Goal: Task Accomplishment & Management: Manage account settings

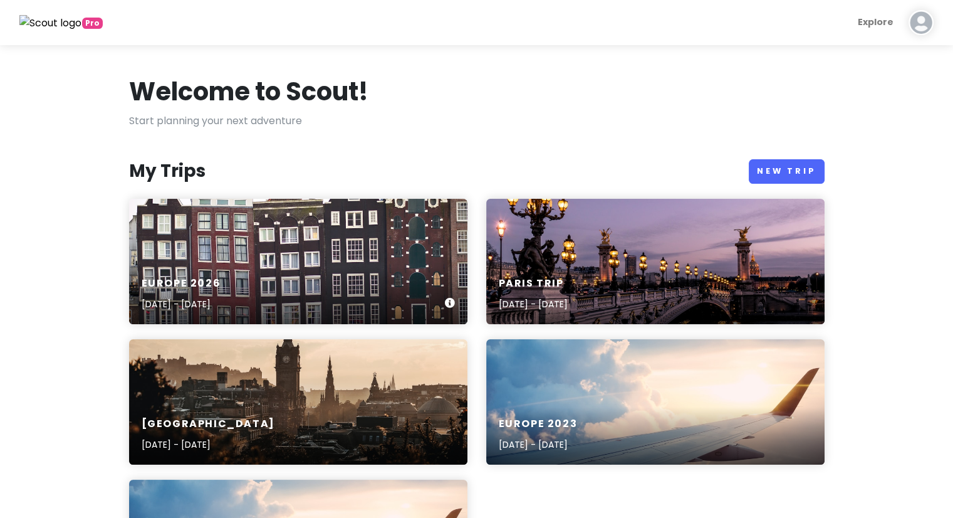
click at [225, 268] on div "Europe [DATE], 2026 - [DATE]" at bounding box center [298, 294] width 338 height 60
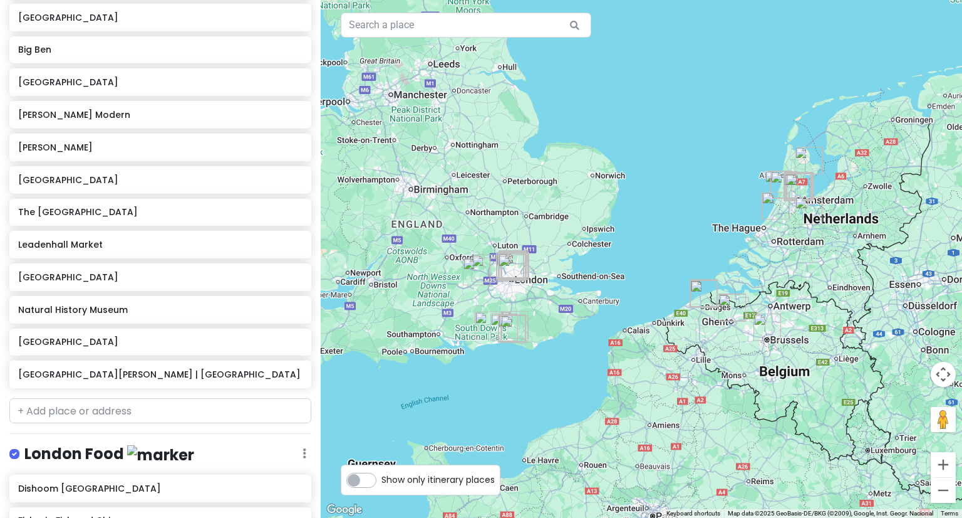
scroll to position [2904, 0]
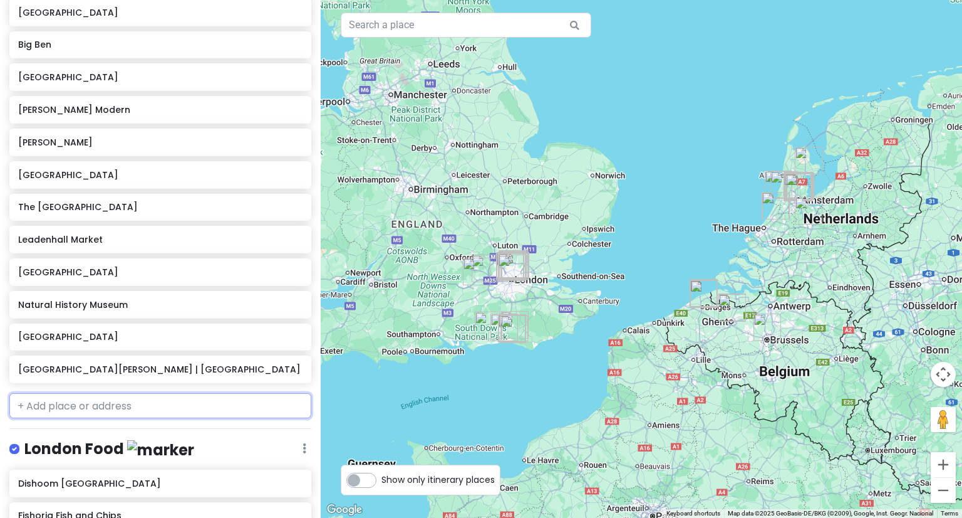
click at [96, 393] on input "text" at bounding box center [160, 405] width 302 height 25
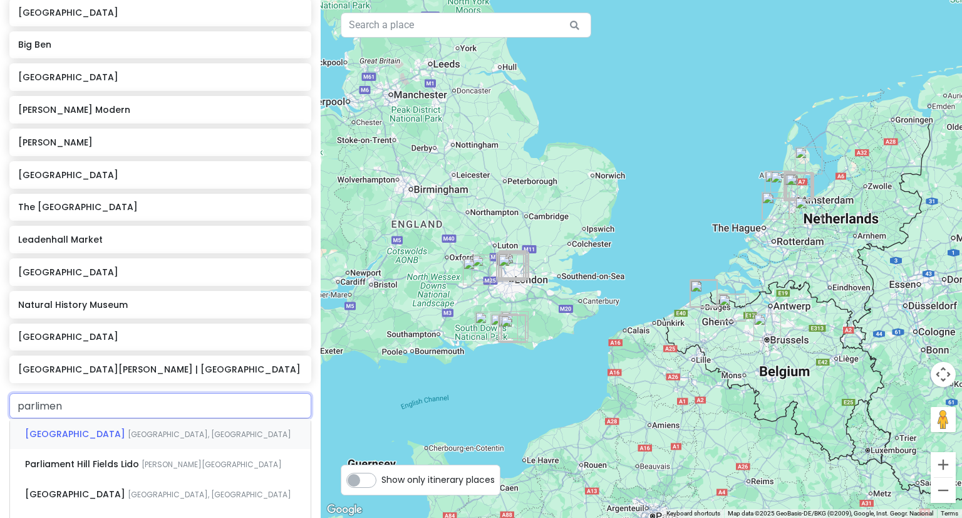
type input "parliment"
click at [84, 427] on span "[GEOGRAPHIC_DATA]" at bounding box center [76, 433] width 103 height 13
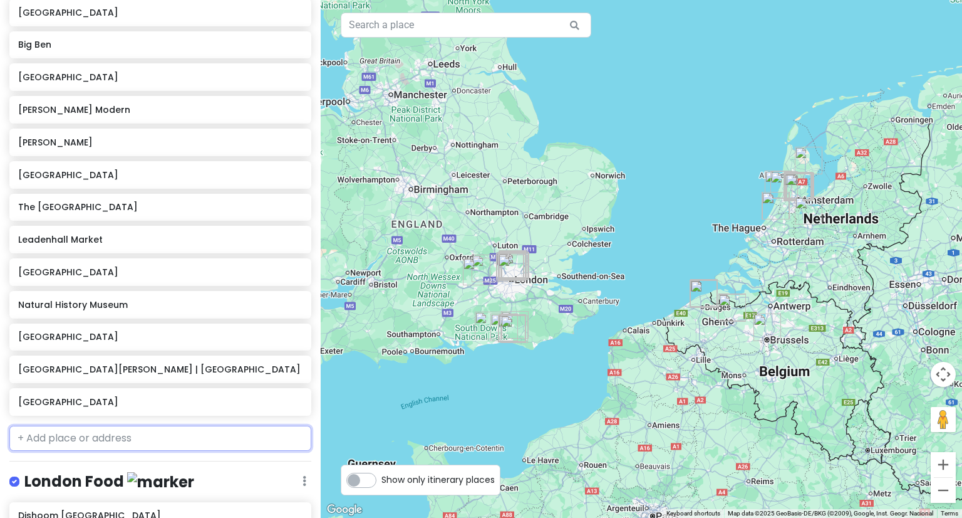
scroll to position [2936, 0]
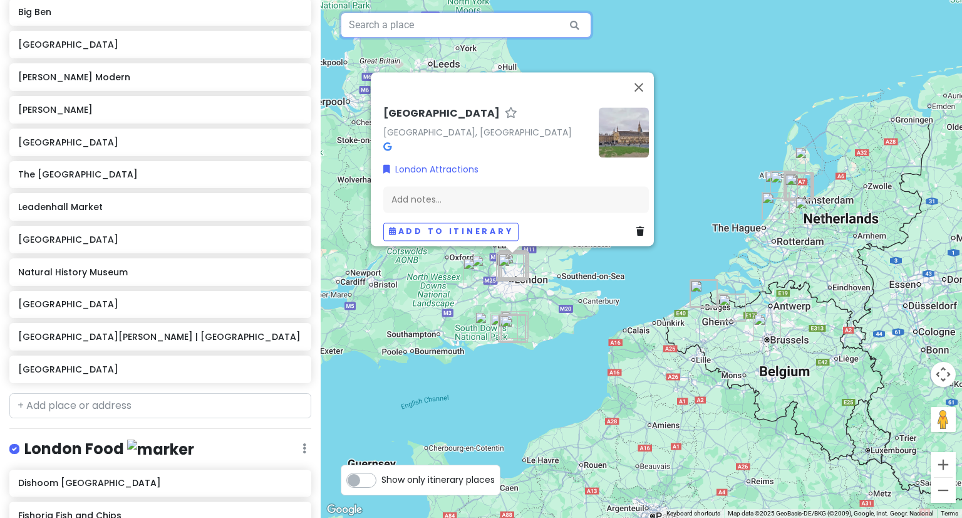
click at [386, 36] on input "text" at bounding box center [466, 25] width 251 height 25
type input "w"
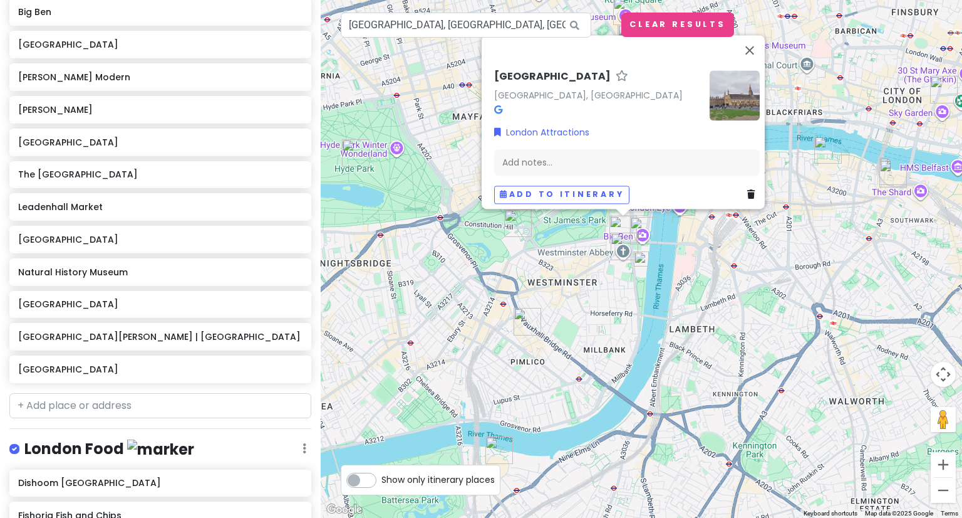
click at [644, 254] on img at bounding box center [641, 258] width 25 height 25
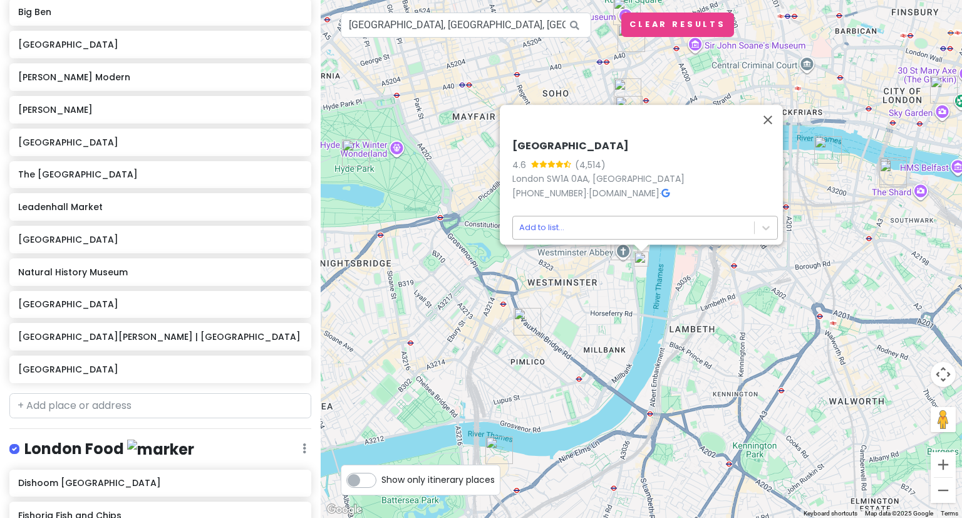
click at [644, 220] on body "Europe 2026 Private Change Dates Make a Copy Delete Trip Give Feedback 💡 Suppor…" at bounding box center [481, 259] width 962 height 518
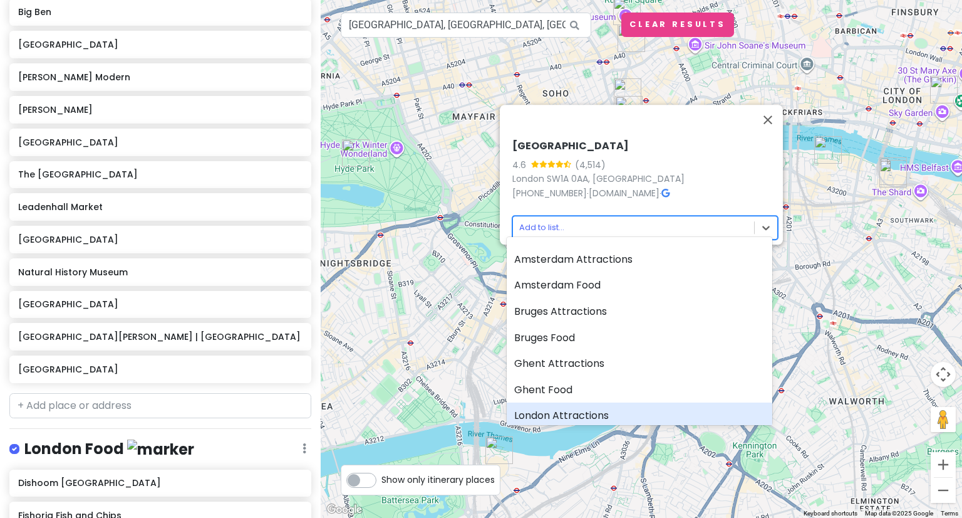
click at [599, 407] on div "London Attractions" at bounding box center [640, 415] width 266 height 26
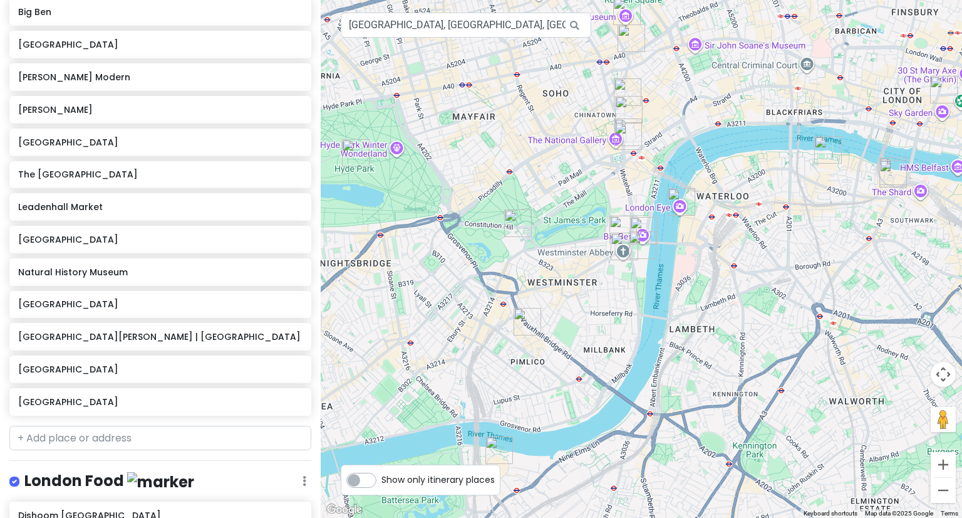
scroll to position [2969, 0]
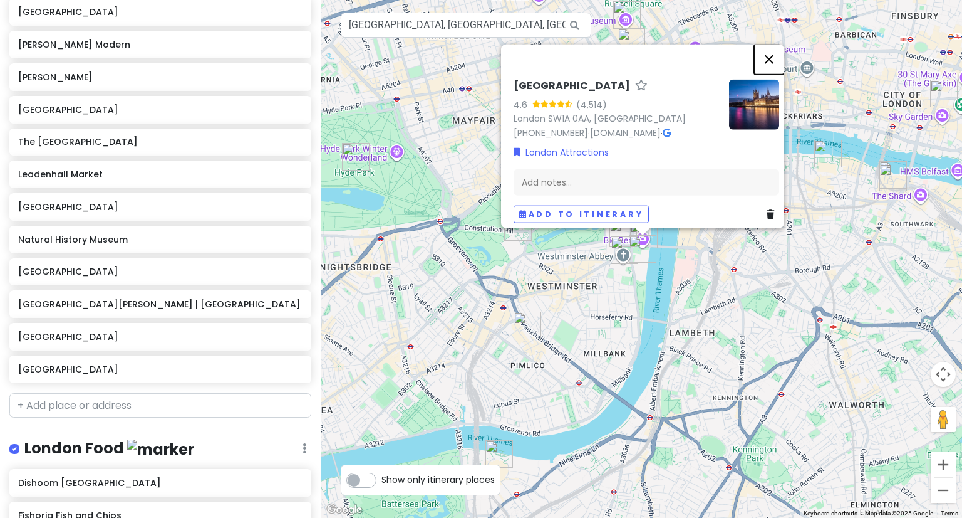
click at [773, 52] on button "Close" at bounding box center [769, 59] width 30 height 30
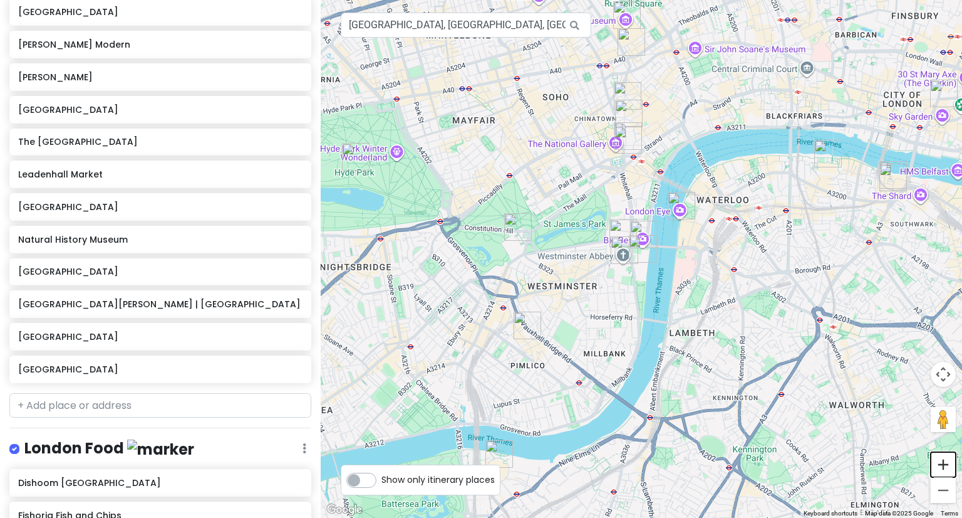
click at [941, 471] on button "Zoom in" at bounding box center [943, 464] width 25 height 25
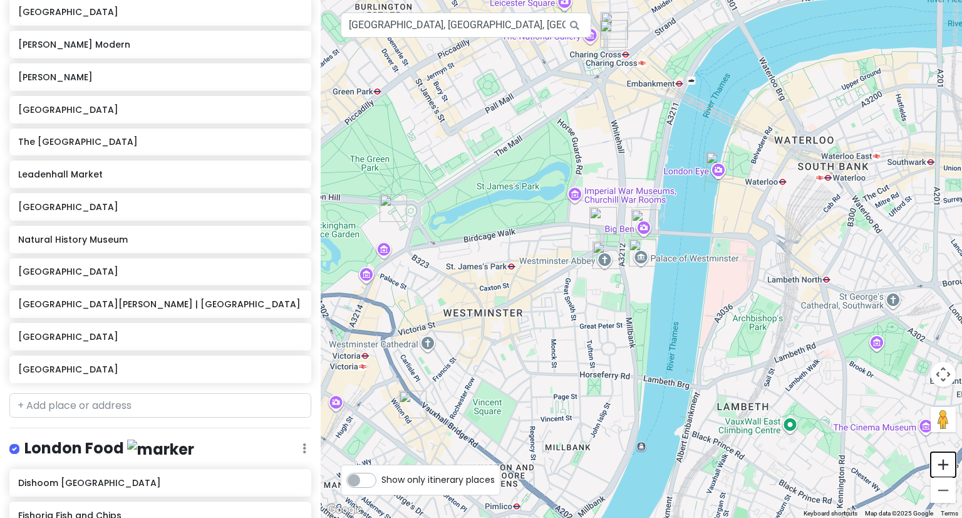
click at [941, 471] on button "Zoom in" at bounding box center [943, 464] width 25 height 25
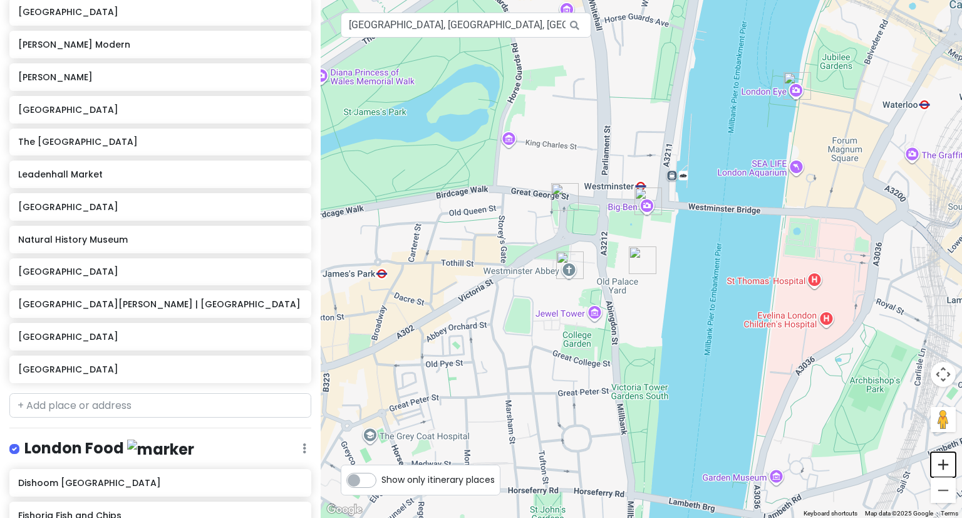
click at [941, 471] on button "Zoom in" at bounding box center [943, 464] width 25 height 25
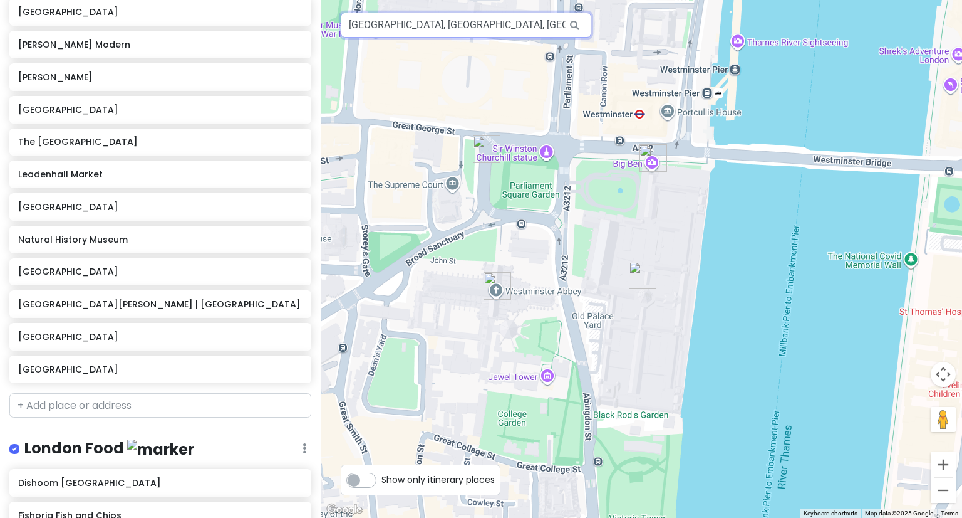
click at [543, 33] on input "[GEOGRAPHIC_DATA], [GEOGRAPHIC_DATA], [GEOGRAPHIC_DATA]" at bounding box center [466, 25] width 251 height 25
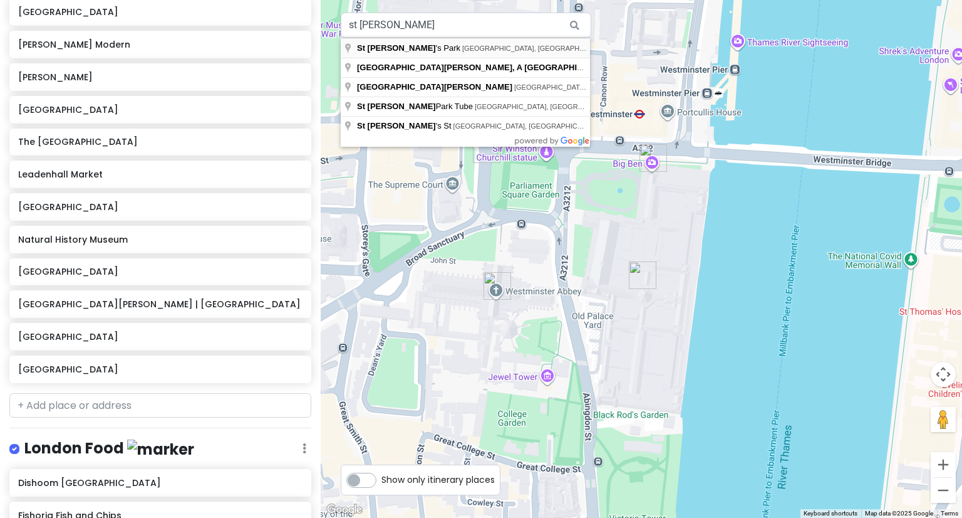
type input "[GEOGRAPHIC_DATA], [GEOGRAPHIC_DATA], [GEOGRAPHIC_DATA]"
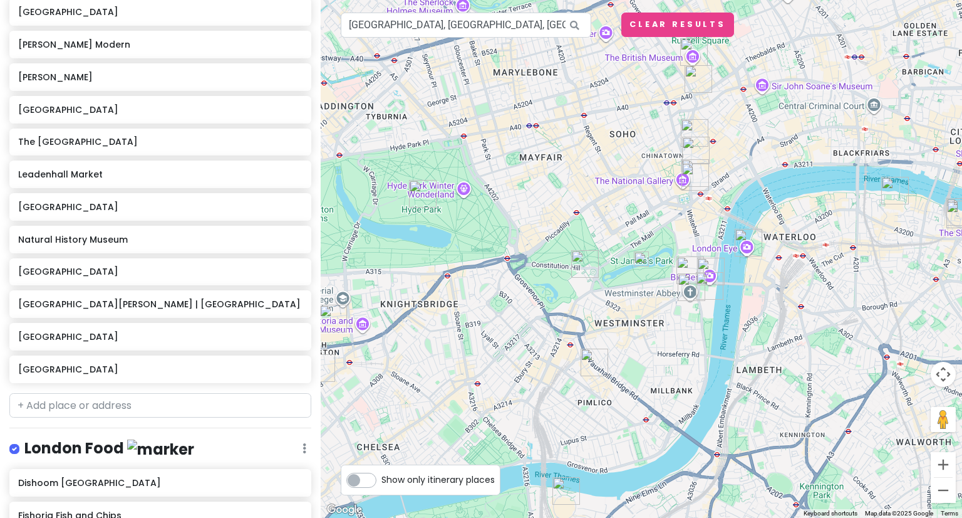
click at [639, 261] on img at bounding box center [641, 258] width 25 height 25
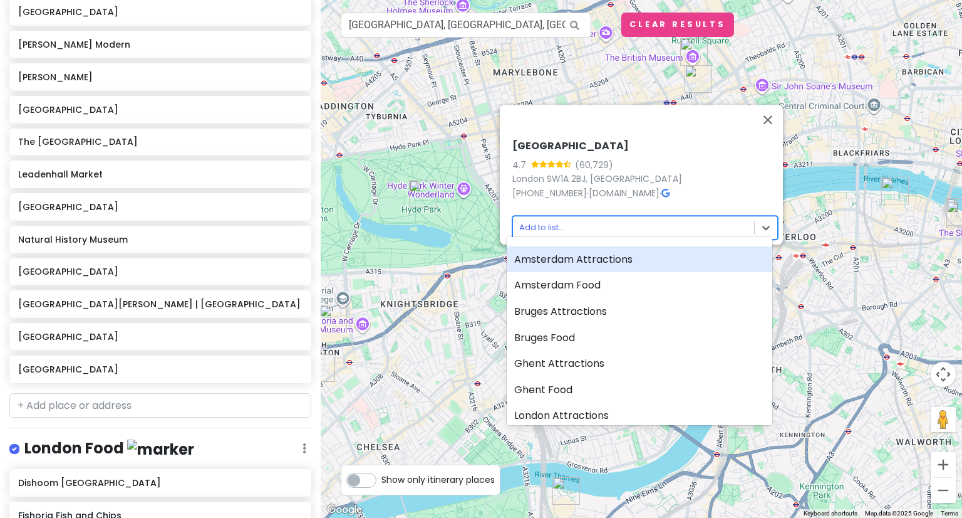
click at [669, 228] on body "Europe 2026 Private Change Dates Make a Copy Delete Trip Give Feedback 💡 Suppor…" at bounding box center [481, 259] width 962 height 518
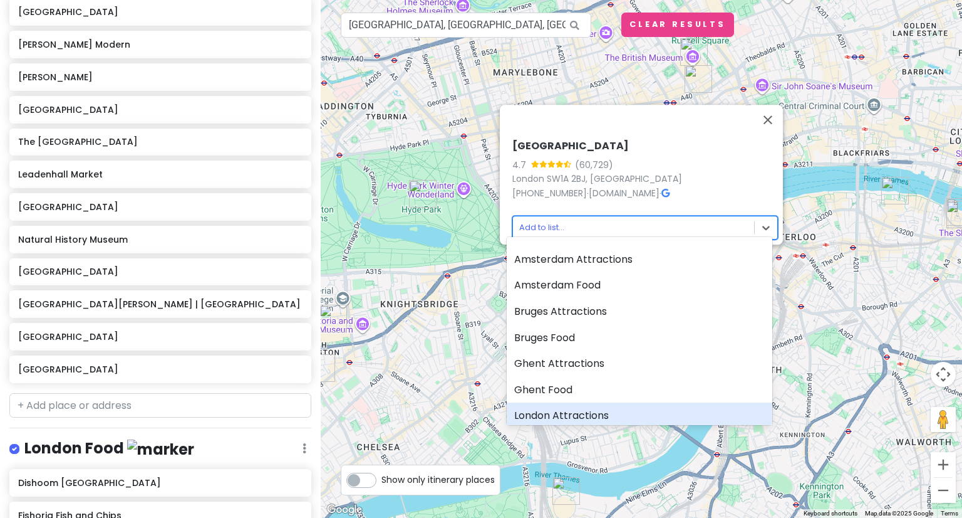
click at [562, 412] on div "London Attractions" at bounding box center [640, 415] width 266 height 26
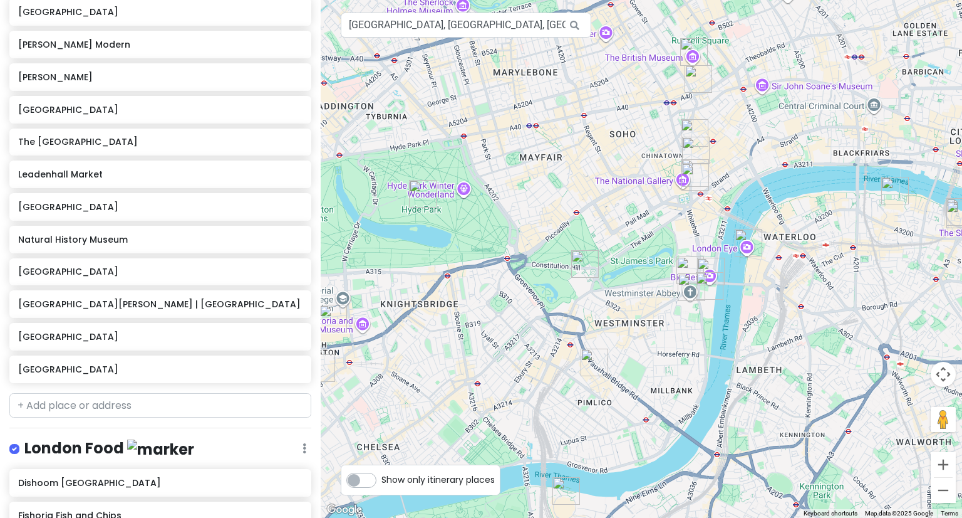
scroll to position [3001, 0]
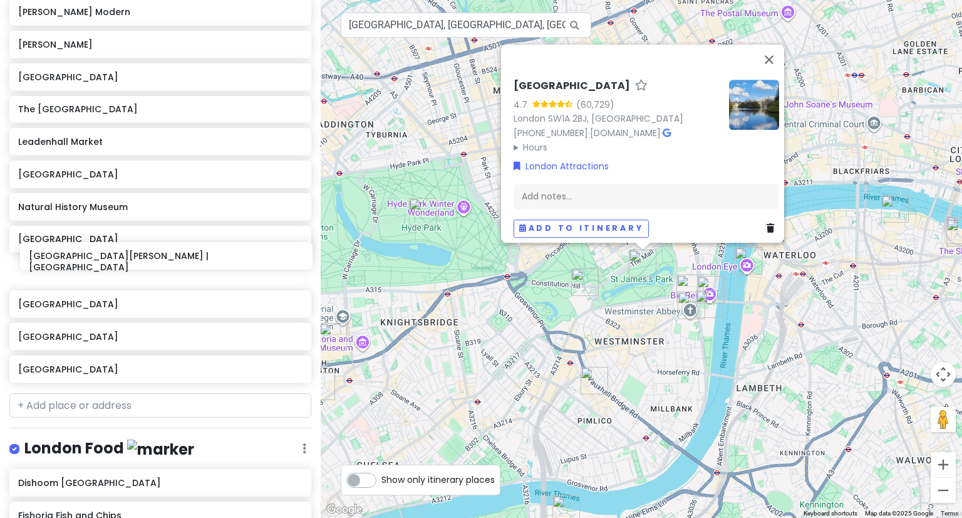
click at [159, 265] on div "[GEOGRAPHIC_DATA] [GEOGRAPHIC_DATA] Farer Watches [GEOGRAPHIC_DATA] [GEOGRAPHIC…" at bounding box center [160, 46] width 321 height 681
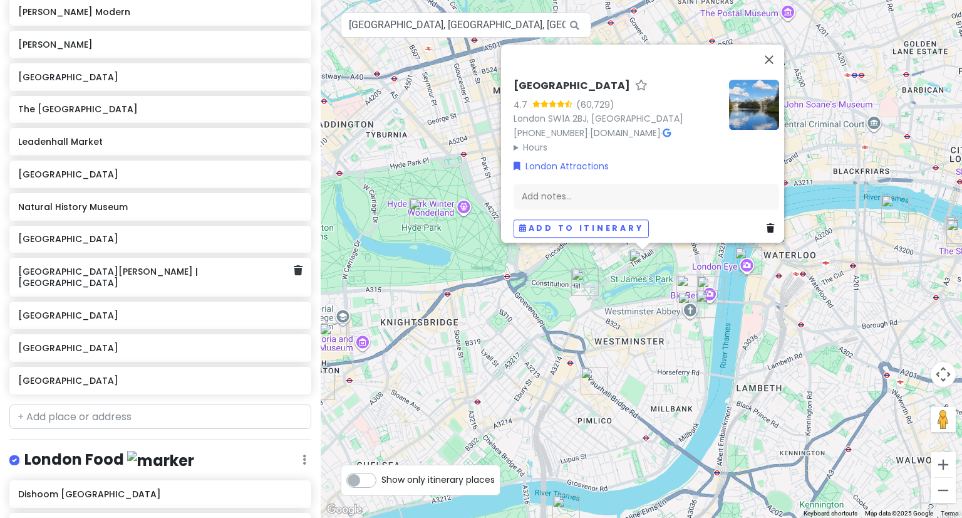
click at [39, 263] on div "[GEOGRAPHIC_DATA][PERSON_NAME] | [GEOGRAPHIC_DATA]" at bounding box center [155, 277] width 275 height 29
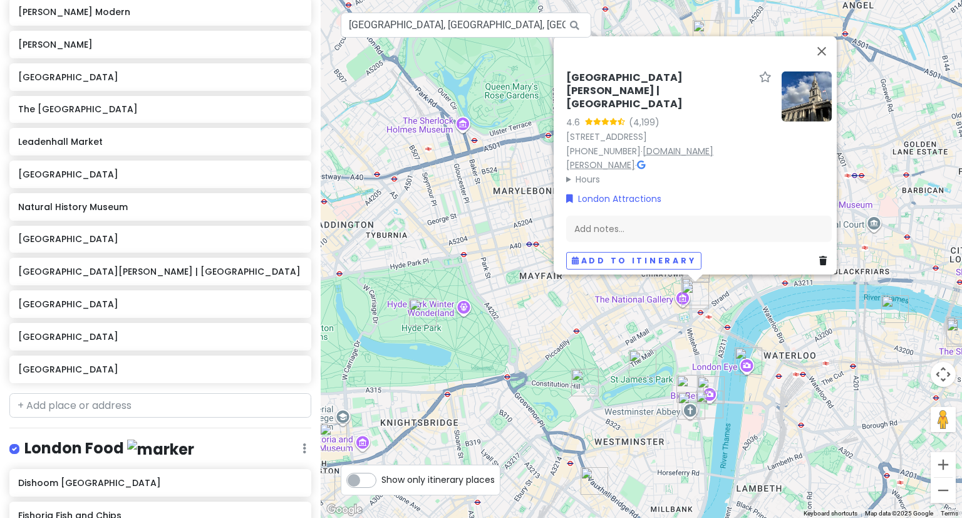
click at [697, 145] on link "[DOMAIN_NAME][PERSON_NAME]" at bounding box center [639, 157] width 147 height 27
